Goal: Use online tool/utility: Utilize a website feature to perform a specific function

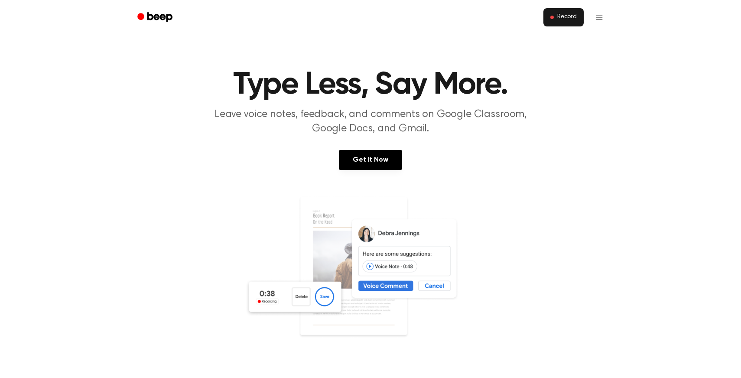
click at [563, 19] on span "Record" at bounding box center [567, 17] width 20 height 8
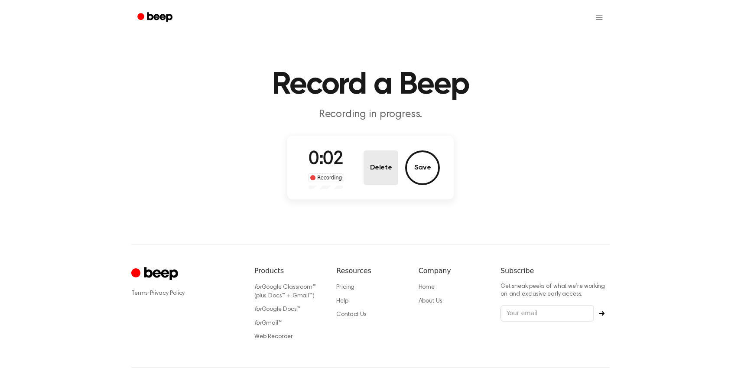
click at [372, 169] on button "Delete" at bounding box center [381, 167] width 35 height 35
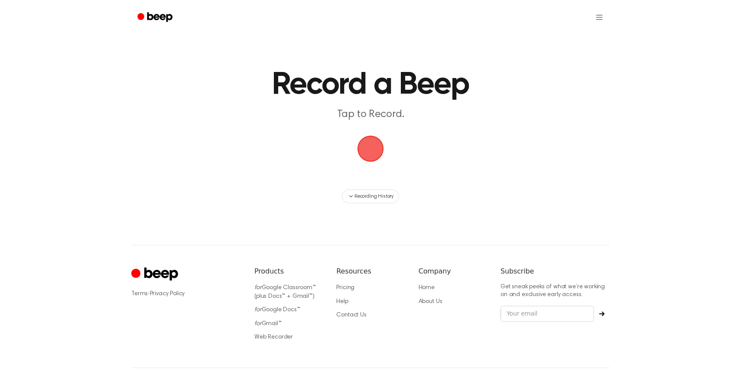
click at [368, 156] on span "button" at bounding box center [370, 149] width 24 height 24
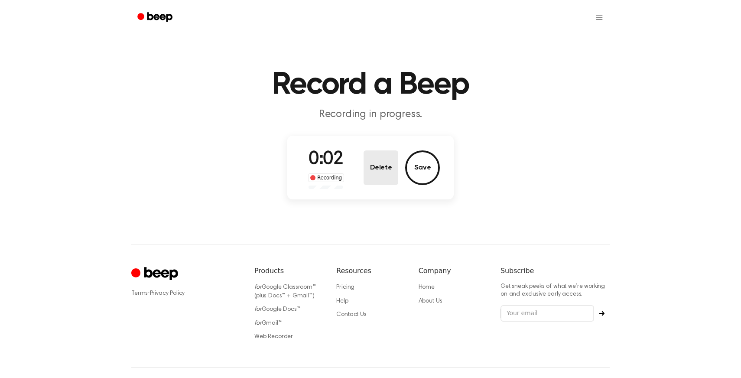
click at [380, 176] on button "Delete" at bounding box center [381, 167] width 35 height 35
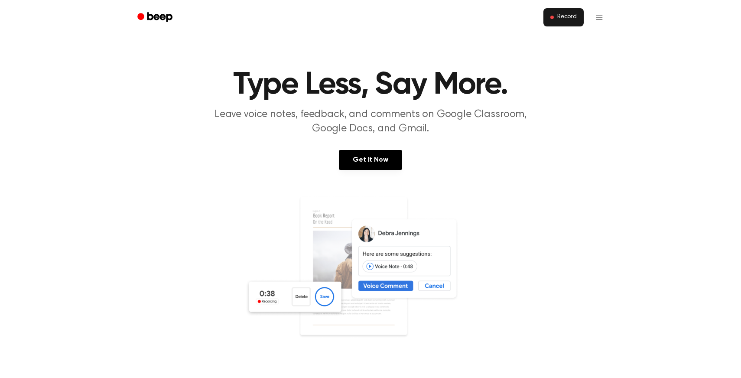
click at [553, 18] on span at bounding box center [551, 17] width 3 height 3
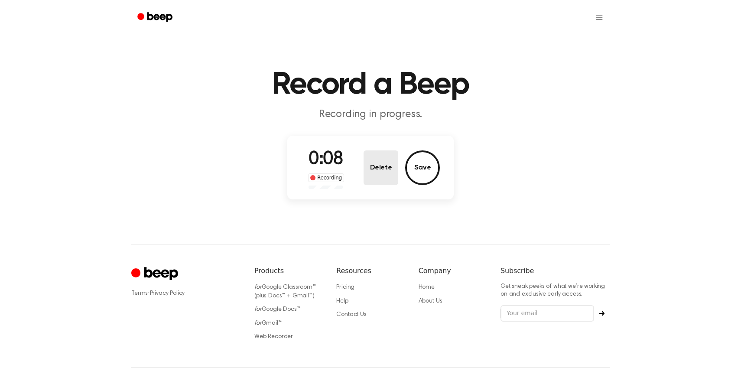
click at [384, 163] on button "Delete" at bounding box center [381, 167] width 35 height 35
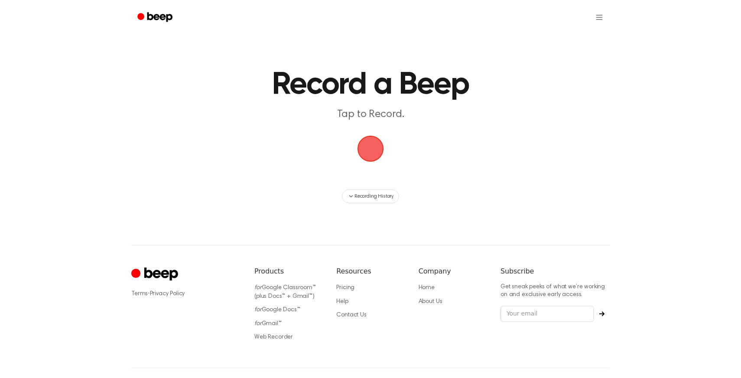
click at [365, 151] on span "button" at bounding box center [370, 148] width 46 height 46
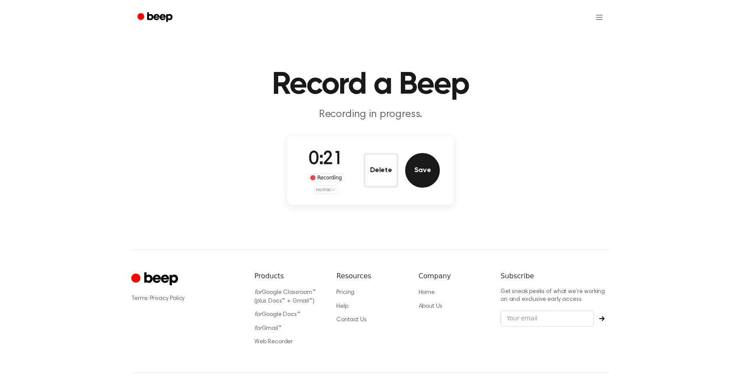
click at [415, 171] on button "Save" at bounding box center [422, 170] width 35 height 35
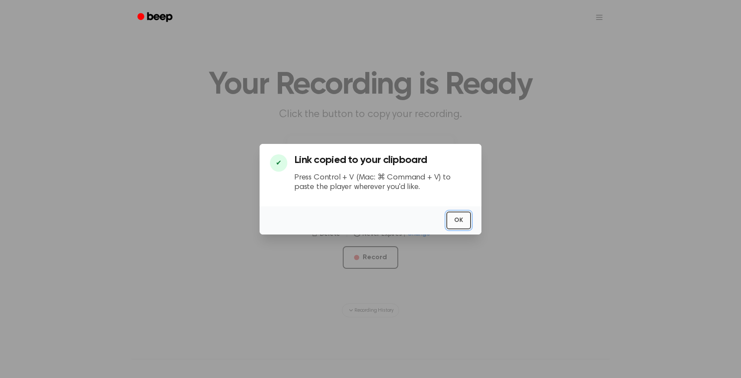
click at [461, 224] on button "OK" at bounding box center [458, 220] width 25 height 18
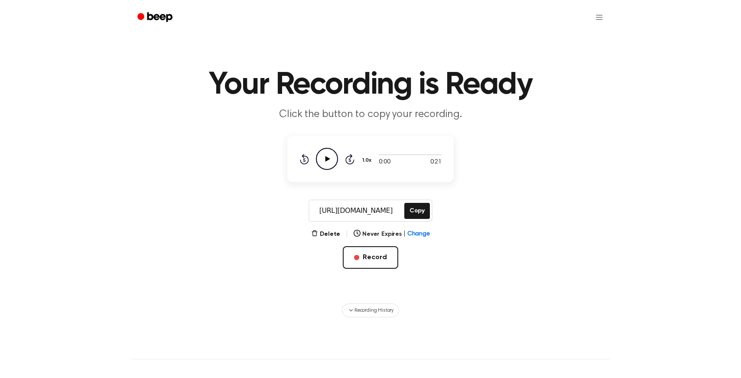
click at [327, 157] on icon at bounding box center [327, 159] width 5 height 6
click at [327, 157] on icon "Pause Audio" at bounding box center [327, 159] width 22 height 22
click at [327, 158] on icon at bounding box center [327, 159] width 5 height 6
click at [329, 156] on icon "Pause Audio" at bounding box center [327, 159] width 22 height 22
click at [420, 211] on button "Copy" at bounding box center [417, 211] width 26 height 16
